Goal: Task Accomplishment & Management: Complete application form

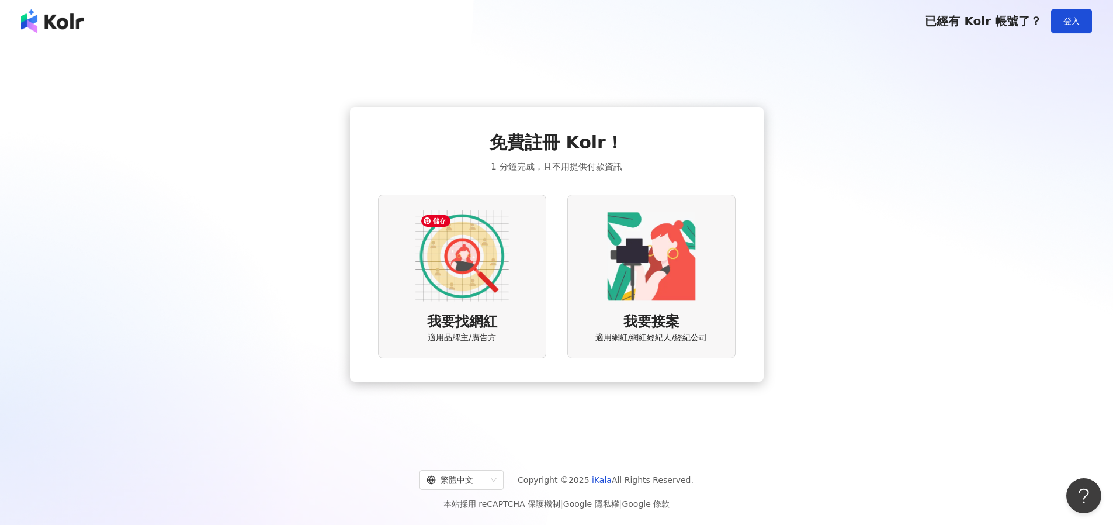
click at [480, 292] on img at bounding box center [461, 255] width 93 height 93
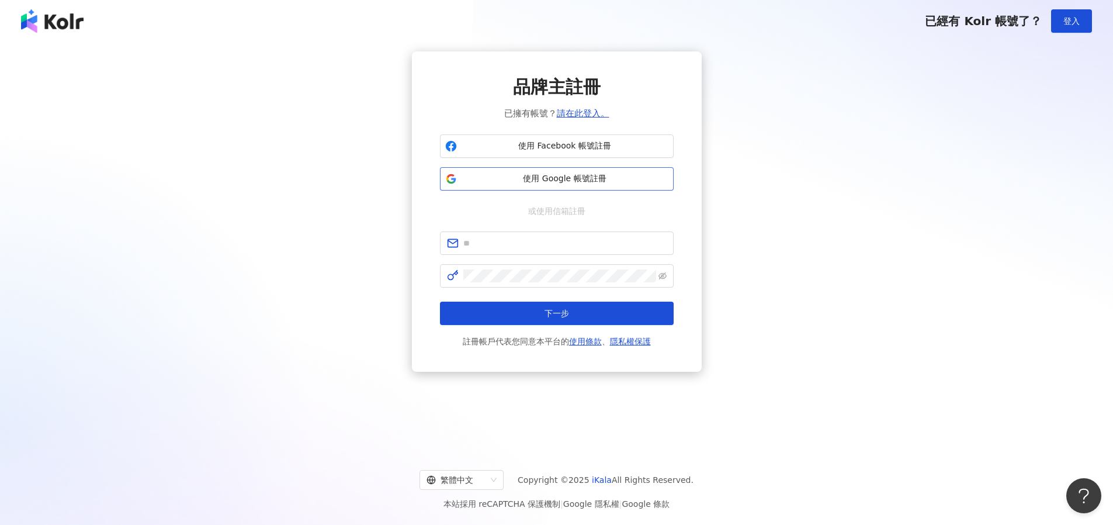
click at [536, 185] on button "使用 Google 帳號註冊" at bounding box center [557, 178] width 234 height 23
click at [535, 178] on span "使用 Google 帳號註冊" at bounding box center [565, 179] width 207 height 12
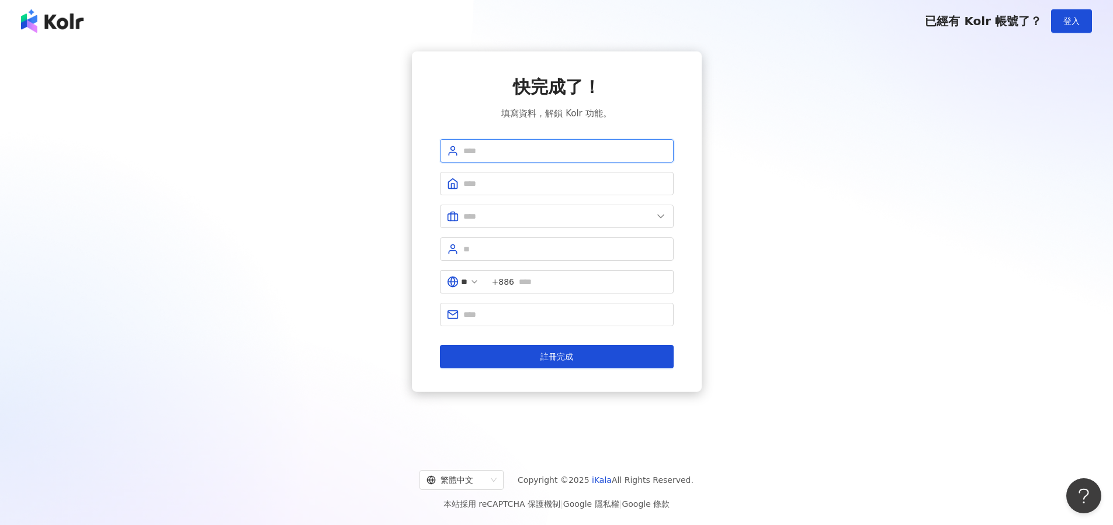
click at [580, 148] on input "text" at bounding box center [564, 150] width 203 height 13
type input "*"
type input "***"
click at [610, 218] on input "text" at bounding box center [557, 216] width 189 height 13
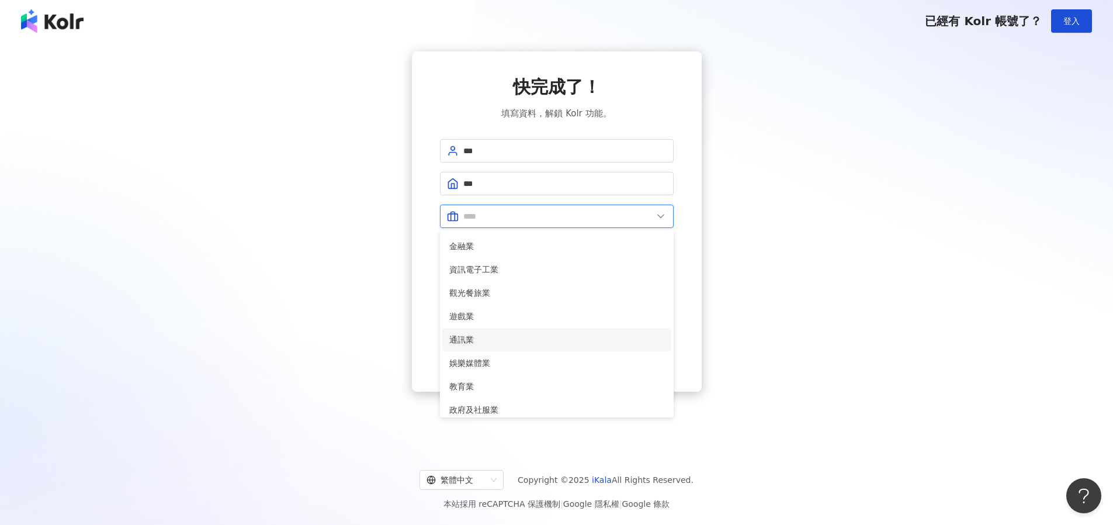
scroll to position [54, 0]
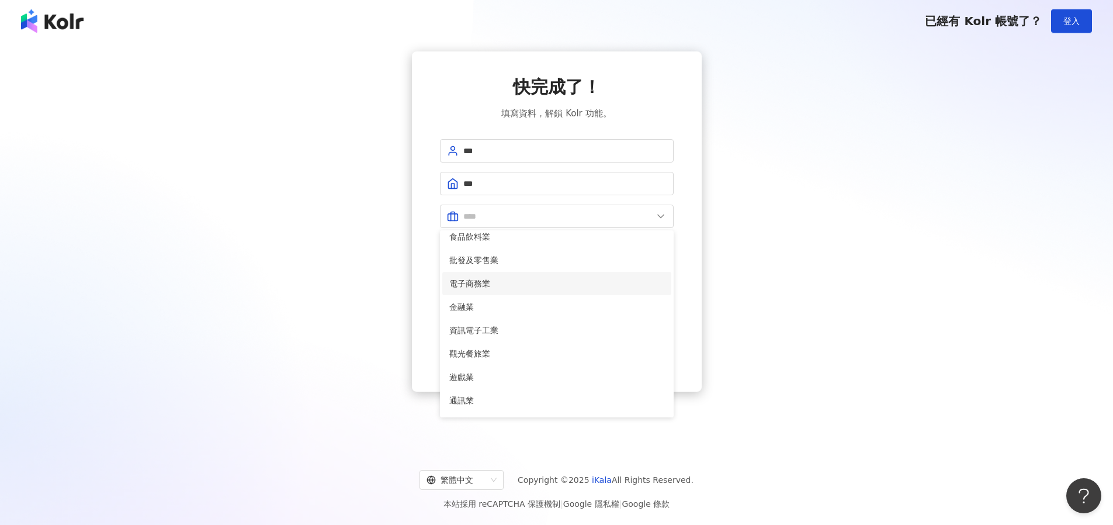
click at [612, 285] on span "電子商務業" at bounding box center [556, 283] width 215 height 13
type input "*****"
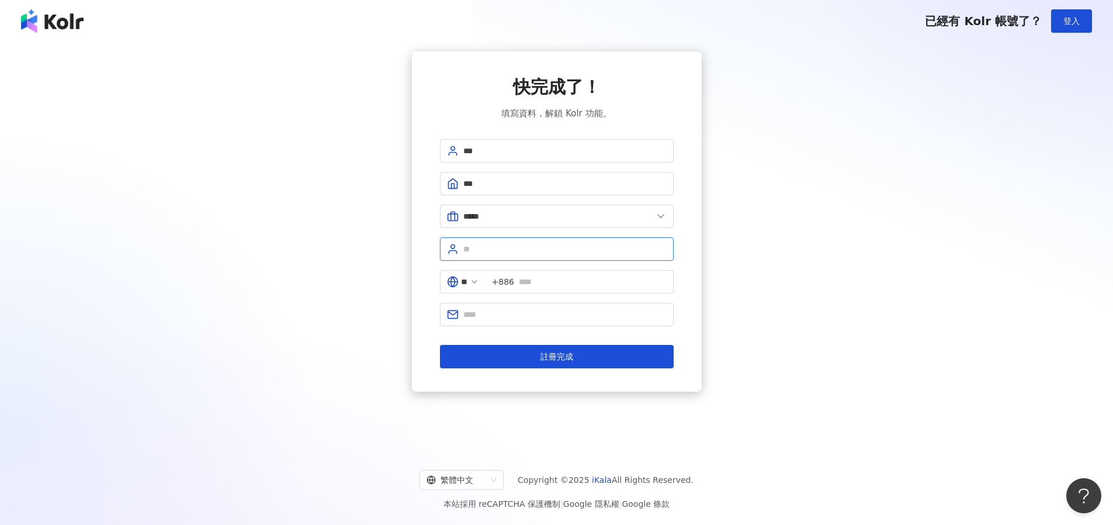
click at [617, 251] on input "text" at bounding box center [564, 248] width 203 height 13
type input "*"
type input "**"
click at [620, 283] on input "text" at bounding box center [593, 281] width 148 height 13
type input "**********"
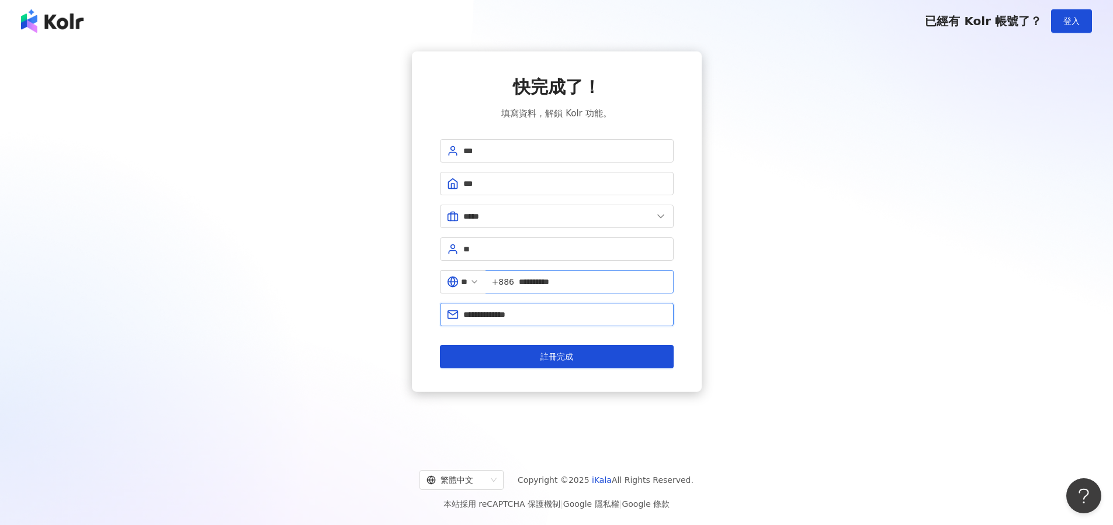
type input "**********"
click at [440, 345] on button "註冊完成" at bounding box center [557, 356] width 234 height 23
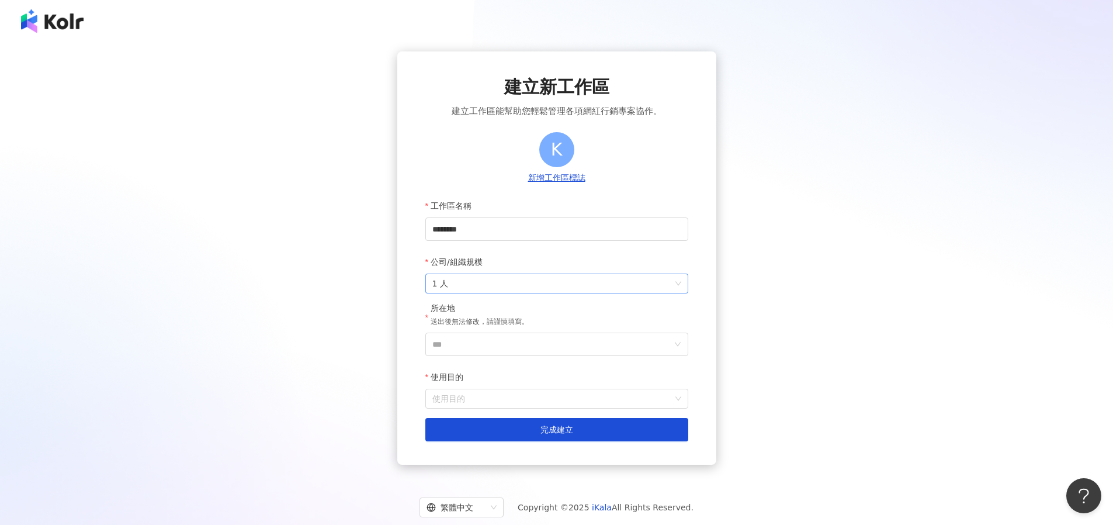
click at [555, 286] on span "1 人" at bounding box center [556, 283] width 249 height 19
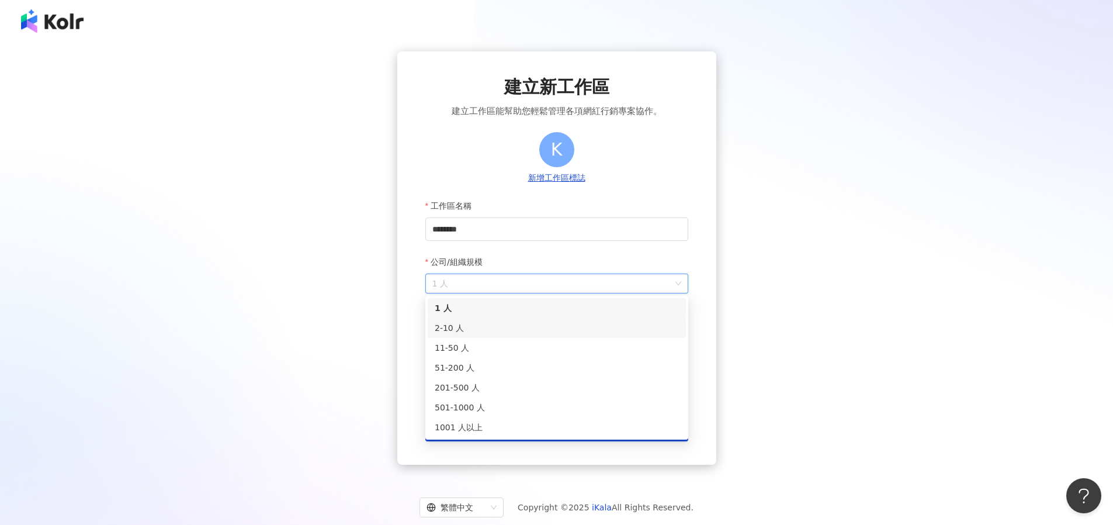
click at [560, 330] on div "2-10 人" at bounding box center [557, 327] width 244 height 13
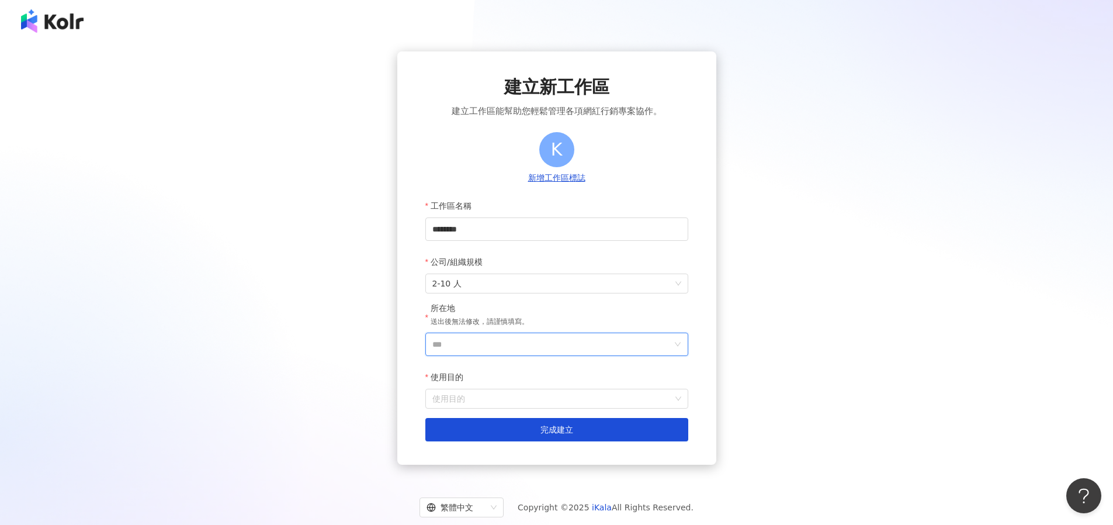
click at [564, 344] on input "***" at bounding box center [552, 344] width 240 height 22
click at [622, 178] on div "台灣" at bounding box center [624, 179] width 112 height 21
click at [614, 395] on input "使用目的" at bounding box center [556, 398] width 249 height 19
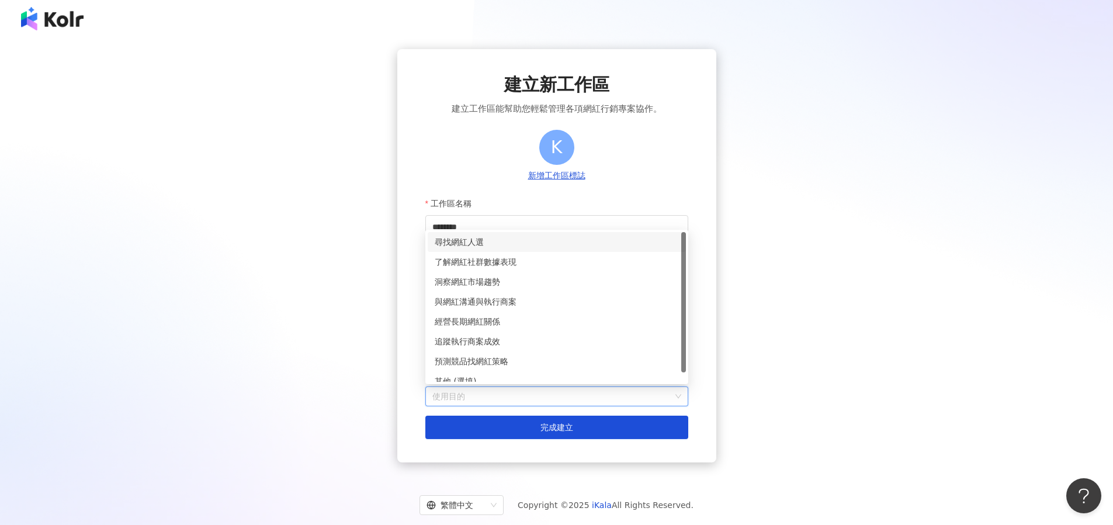
click at [613, 241] on div "尋找網紅人選" at bounding box center [557, 241] width 244 height 13
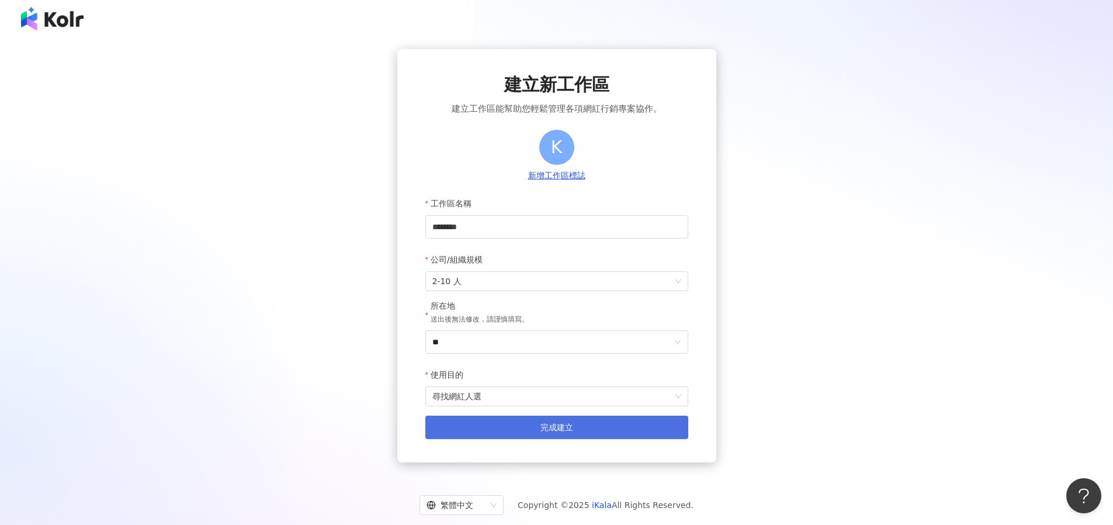
click at [617, 428] on button "完成建立" at bounding box center [556, 426] width 263 height 23
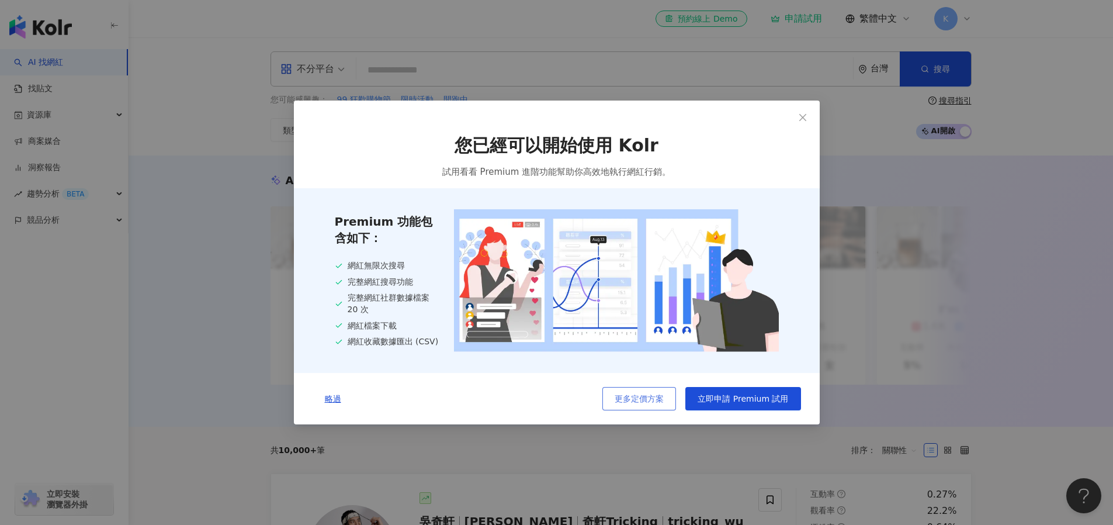
click at [658, 399] on span "更多定價方案" at bounding box center [639, 398] width 49 height 9
click at [336, 401] on span "略過" at bounding box center [333, 398] width 16 height 9
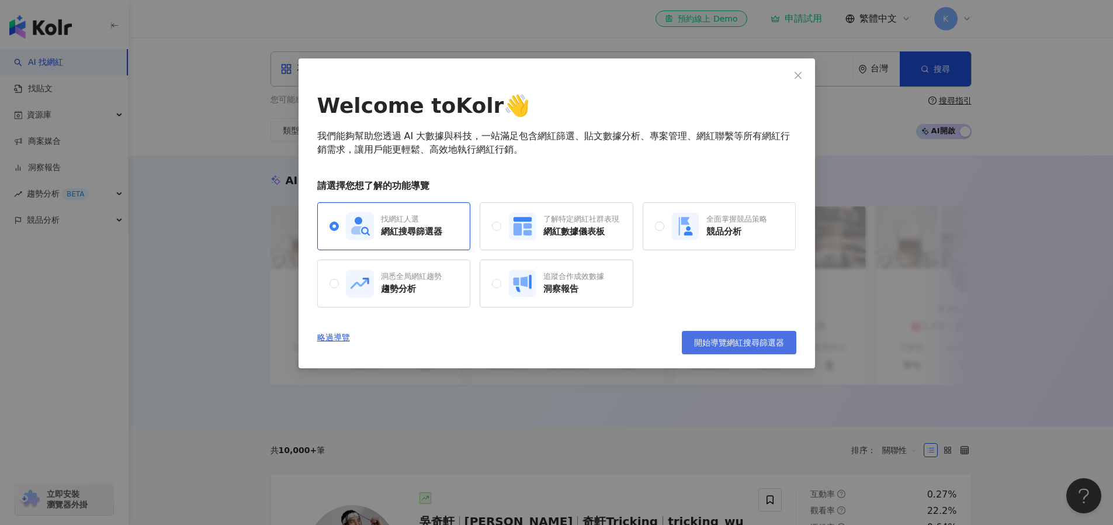
click at [751, 341] on span "開始導覽網紅搜尋篩選器" at bounding box center [739, 342] width 90 height 9
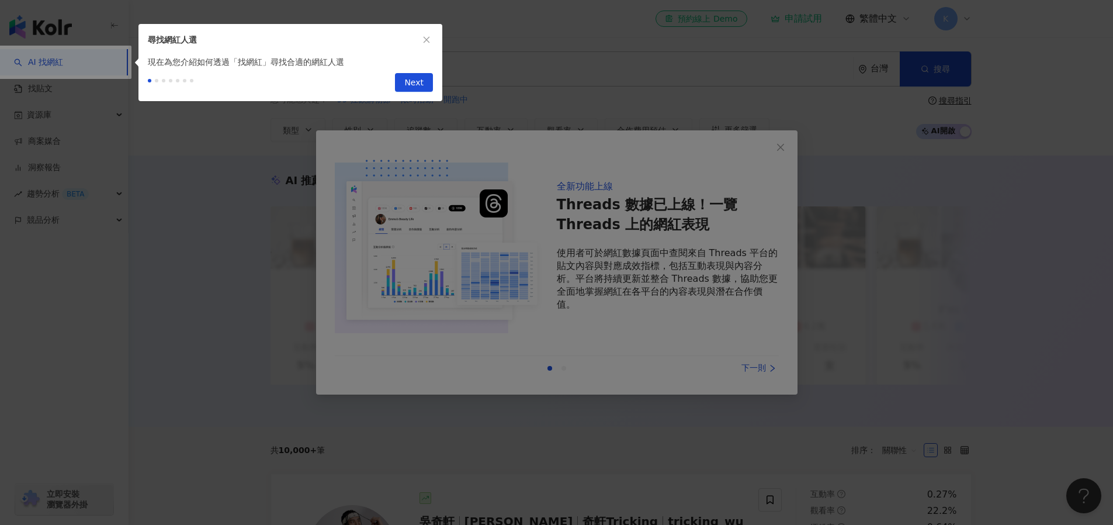
click at [418, 81] on span "Next" at bounding box center [413, 83] width 19 height 19
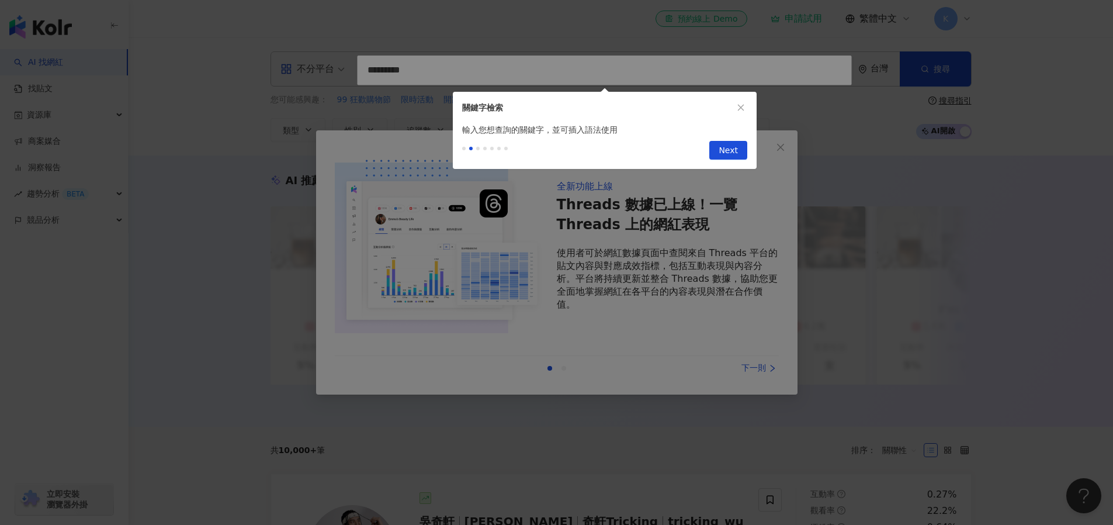
type input "*********"
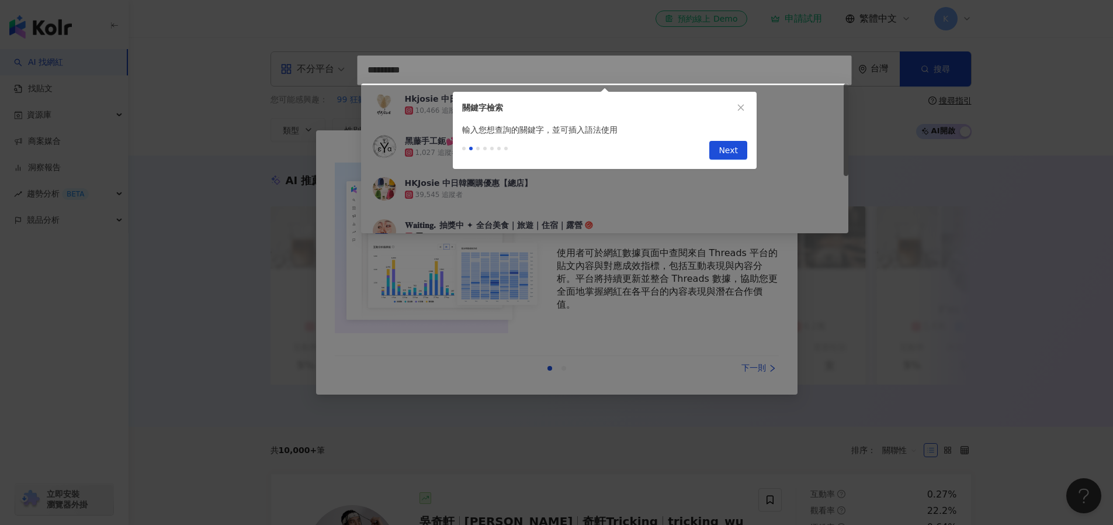
click at [730, 151] on span "Next" at bounding box center [728, 150] width 19 height 19
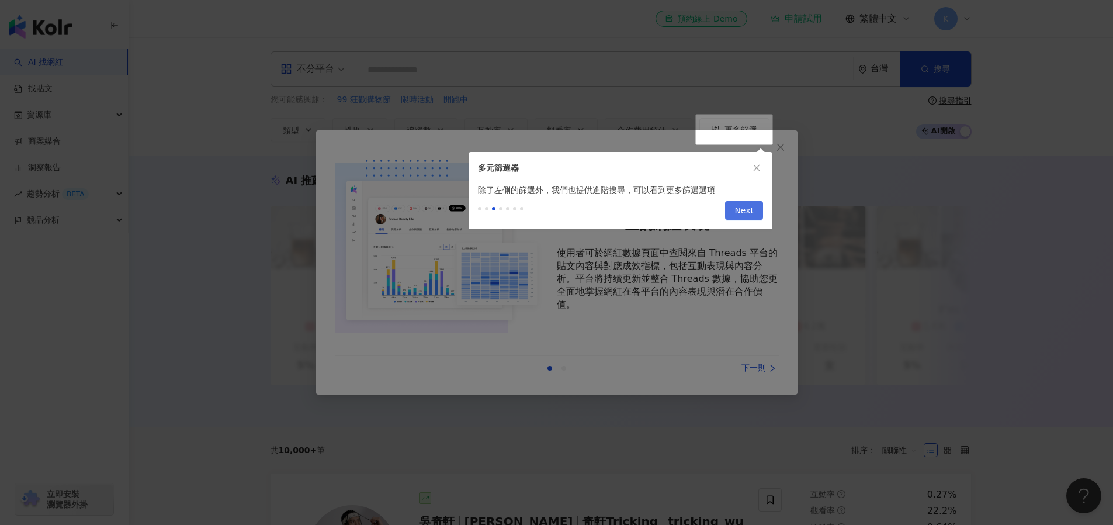
click at [755, 212] on button "Next" at bounding box center [744, 210] width 38 height 19
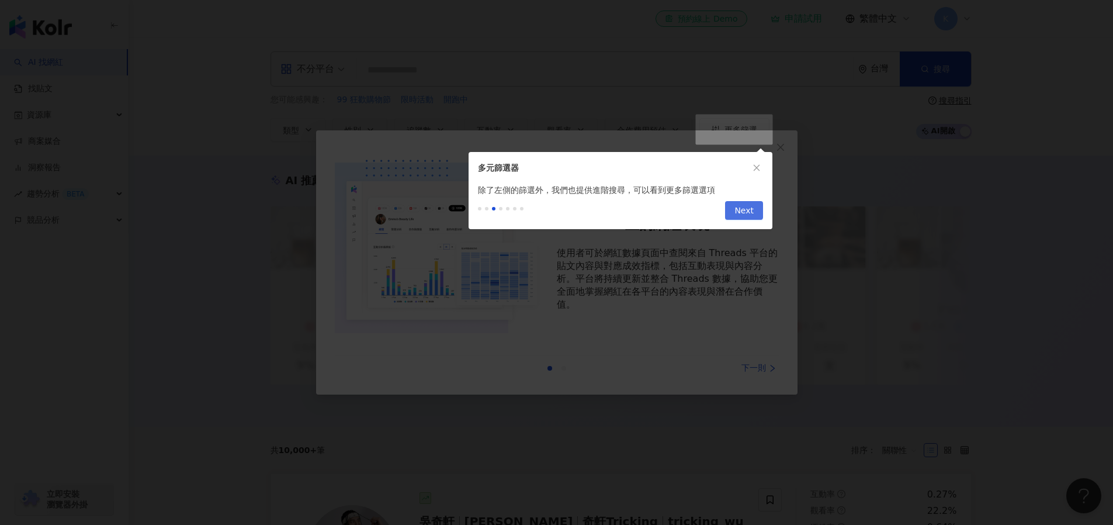
click at [748, 211] on span "Next" at bounding box center [743, 211] width 19 height 19
click at [744, 208] on span "Next" at bounding box center [743, 211] width 19 height 19
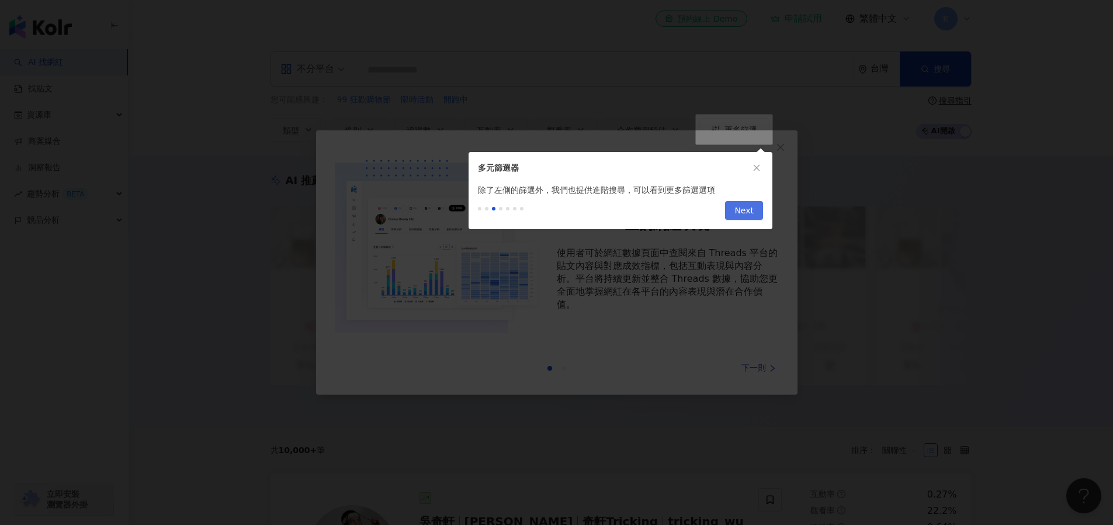
click at [744, 208] on span "Next" at bounding box center [743, 211] width 19 height 19
click at [756, 168] on icon "close" at bounding box center [756, 168] width 8 height 8
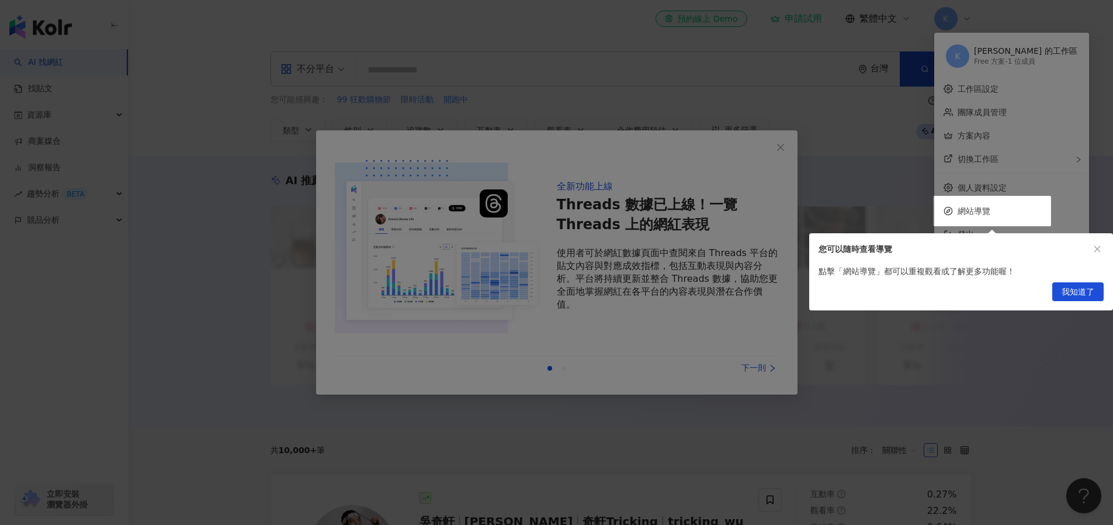
click at [1077, 290] on span "我知道了" at bounding box center [1077, 292] width 33 height 19
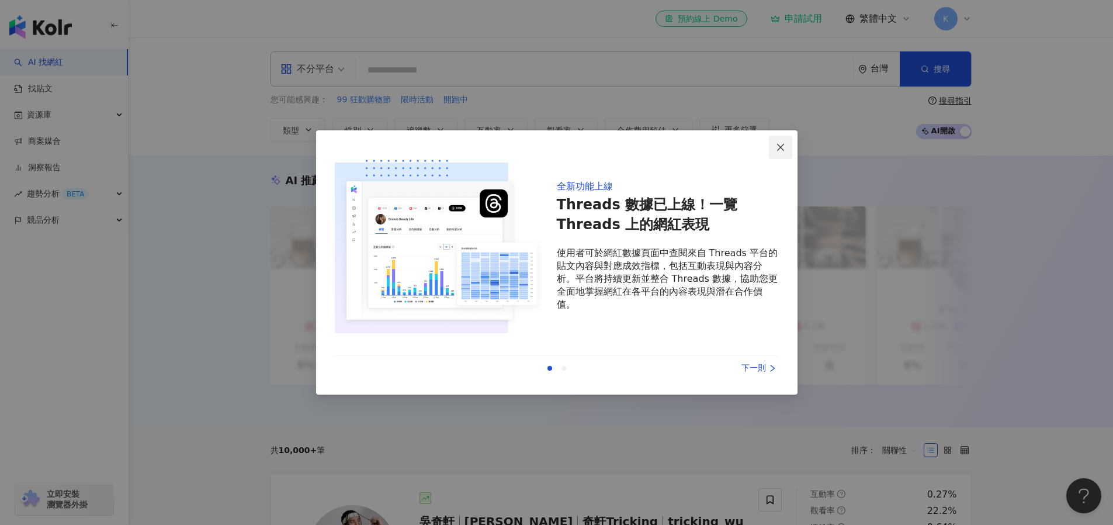
click at [780, 148] on icon "close" at bounding box center [780, 147] width 9 height 9
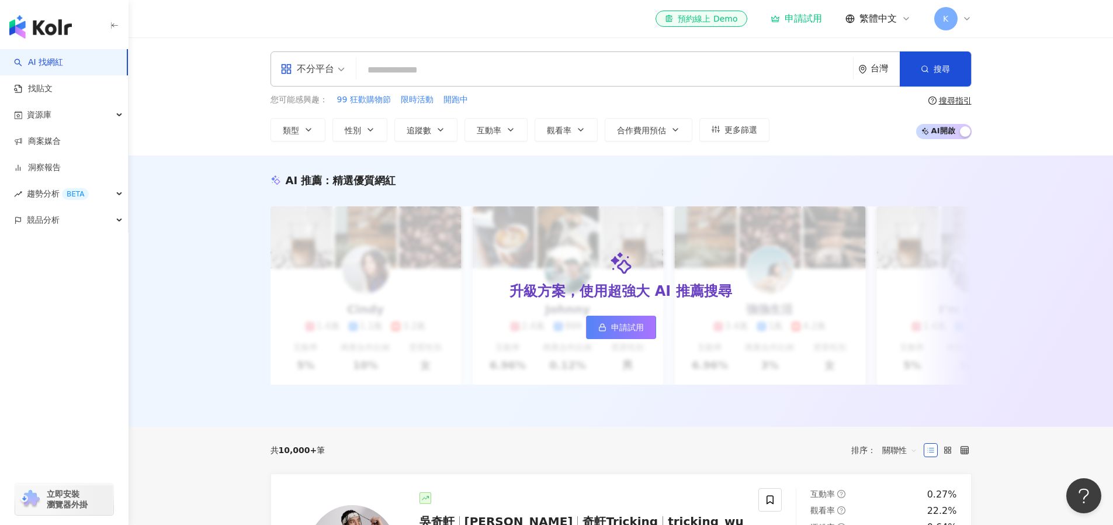
click at [37, 60] on link "AI 找網紅" at bounding box center [38, 63] width 49 height 12
click at [442, 79] on input "search" at bounding box center [604, 70] width 487 height 22
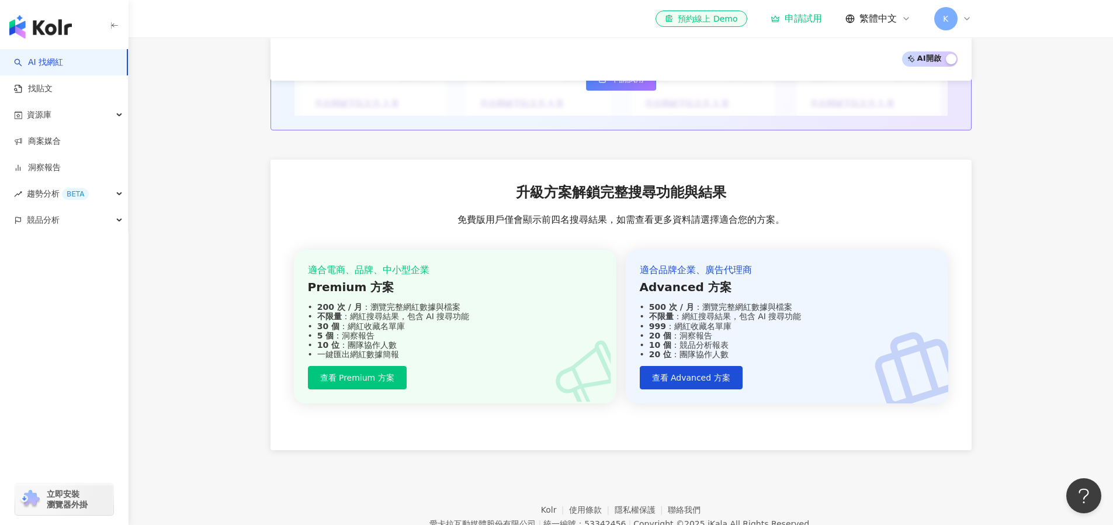
scroll to position [1331, 0]
